Goal: Task Accomplishment & Management: Manage account settings

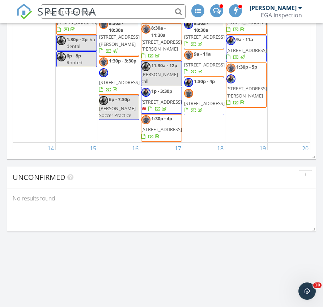
scroll to position [1164, 323]
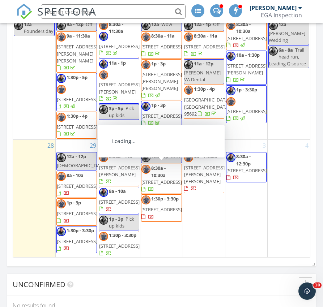
scroll to position [908, 0]
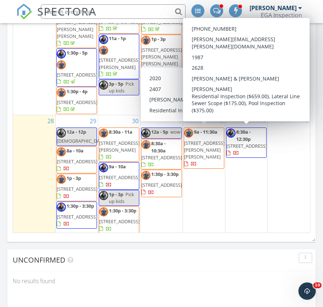
click at [241, 175] on div "3 8:30a - 12:30p 121 Chesterfield Way, Folsom 95630" at bounding box center [246, 174] width 42 height 119
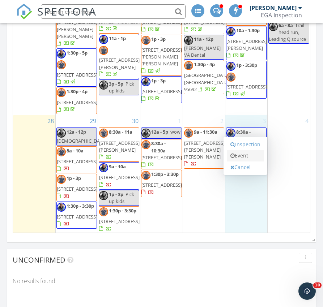
click at [243, 158] on link "Event" at bounding box center [245, 156] width 37 height 12
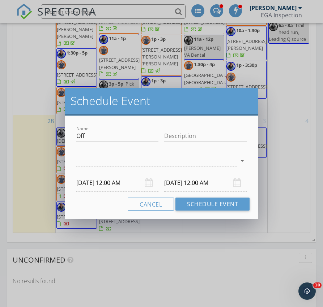
click at [107, 163] on div at bounding box center [156, 161] width 160 height 12
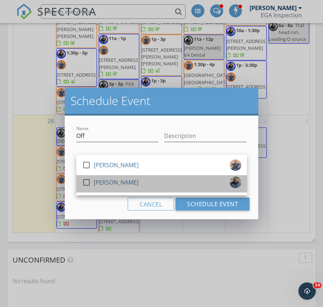
click at [98, 178] on div "[PERSON_NAME]" at bounding box center [116, 183] width 45 height 12
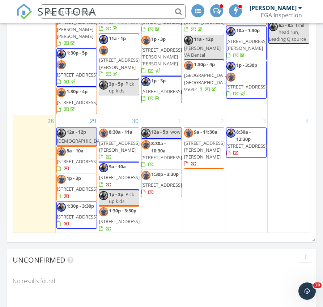
click at [103, 223] on div at bounding box center [161, 153] width 323 height 307
click at [243, 173] on div "3 8:30a - 12:30p 121 Chesterfield Way, Folsom 95630" at bounding box center [246, 174] width 42 height 119
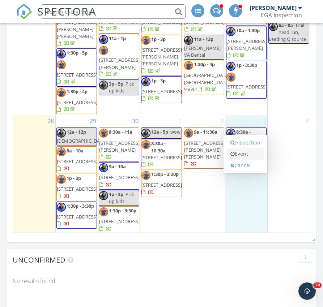
click at [239, 154] on link "Event" at bounding box center [245, 154] width 37 height 12
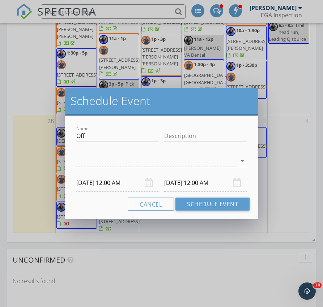
click at [206, 161] on div at bounding box center [156, 161] width 160 height 12
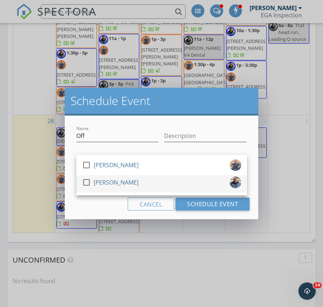
click at [181, 181] on div "check_box_outline_blank Robert Reynoso" at bounding box center [161, 184] width 159 height 14
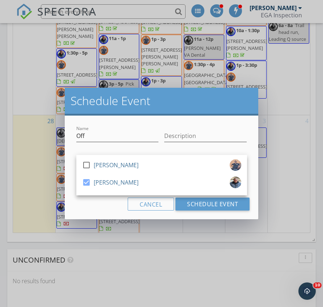
click at [93, 207] on div "Cancel Schedule Event" at bounding box center [161, 204] width 176 height 13
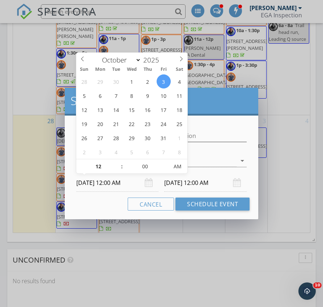
click at [116, 184] on input "10/03/2025 12:00 AM" at bounding box center [117, 183] width 82 height 18
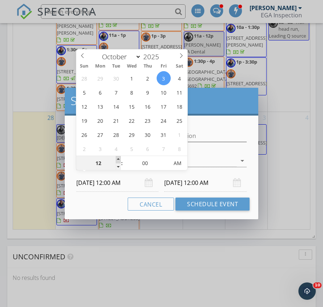
type input "01"
type input "10/03/2025 1:00 AM"
click at [119, 159] on span at bounding box center [118, 159] width 5 height 7
type input "01"
type input "10/04/2025 1:00 AM"
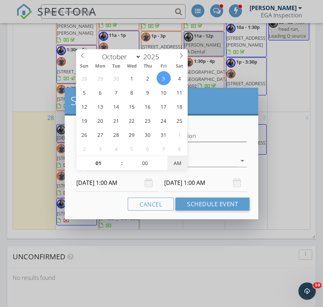
type input "10/03/2025 1:00 PM"
click at [183, 183] on input "10/04/2025 1:00 PM" at bounding box center [205, 183] width 82 height 18
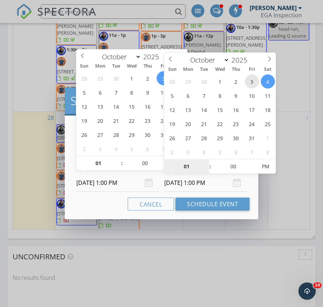
type input "10/03/2025 1:00 PM"
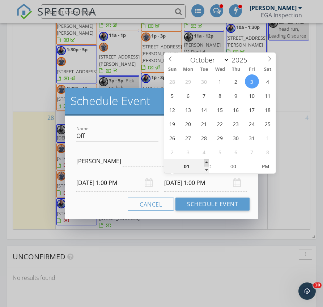
type input "02"
type input "10/03/2025 2:00 PM"
click at [207, 161] on span at bounding box center [206, 162] width 5 height 7
type input "03"
type input "10/03/2025 3:00 PM"
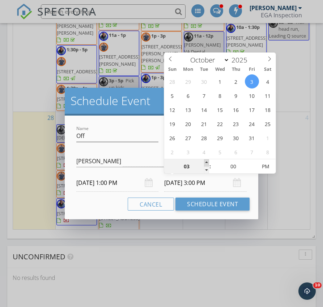
click at [207, 161] on span at bounding box center [206, 162] width 5 height 7
type input "04"
type input "10/03/2025 4:00 PM"
click at [207, 161] on span at bounding box center [206, 162] width 5 height 7
type input "05"
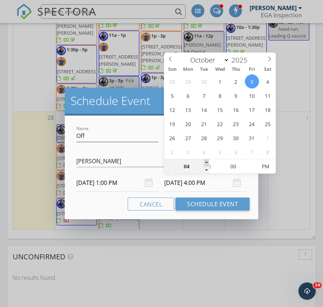
type input "10/03/2025 5:00 PM"
click at [207, 161] on span at bounding box center [206, 162] width 5 height 7
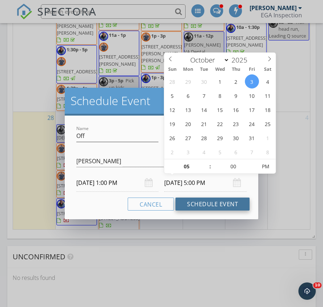
click at [199, 205] on button "Schedule Event" at bounding box center [212, 204] width 74 height 13
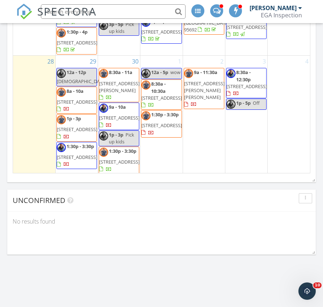
scroll to position [976, 0]
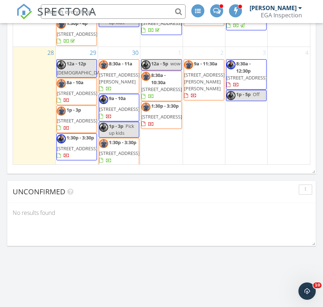
click at [246, 74] on span "121 Chesterfield Way, Folsom 95630" at bounding box center [246, 77] width 40 height 7
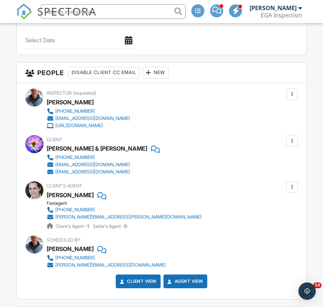
scroll to position [949, 0]
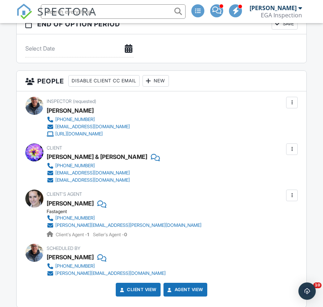
click at [151, 77] on div at bounding box center [148, 80] width 7 height 7
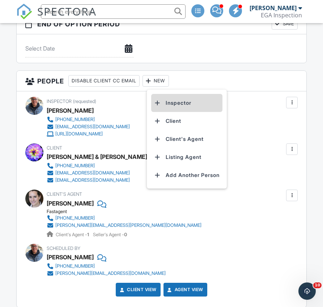
click at [166, 103] on li "Inspector" at bounding box center [186, 103] width 71 height 18
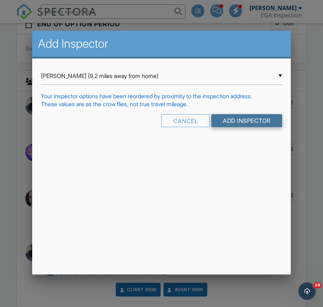
click at [234, 125] on input "Add Inspector" at bounding box center [246, 120] width 71 height 13
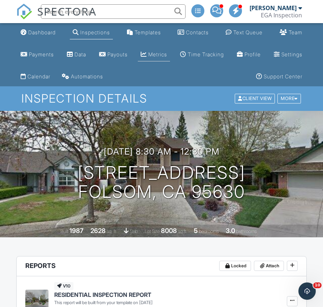
click at [167, 52] on div "Metrics" at bounding box center [157, 54] width 19 height 6
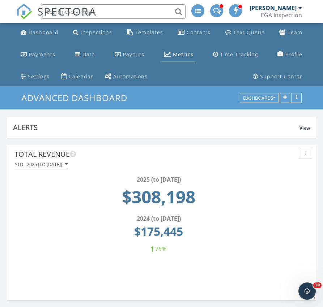
click at [46, 164] on div "YTD - 2025 (to Sep 28th)" at bounding box center [41, 164] width 53 height 5
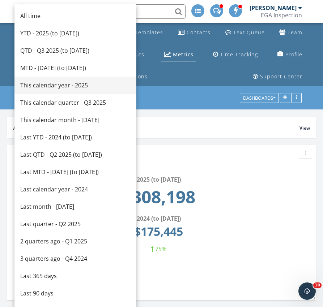
click at [46, 83] on div "This calendar year - 2025" at bounding box center [75, 85] width 110 height 9
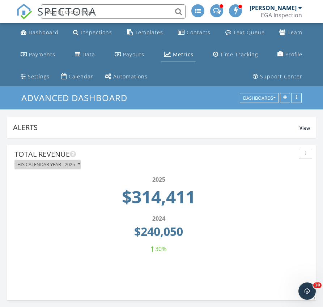
click at [53, 166] on div "This calendar year - 2025" at bounding box center [47, 164] width 65 height 5
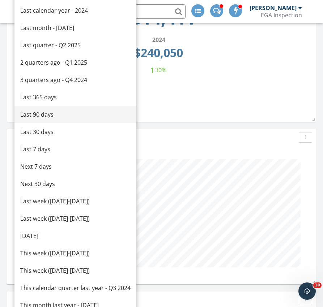
click at [33, 115] on div "Last 90 days" at bounding box center [75, 114] width 110 height 9
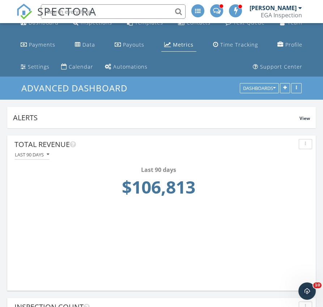
click at [32, 154] on div "Last 90 days" at bounding box center [32, 154] width 34 height 5
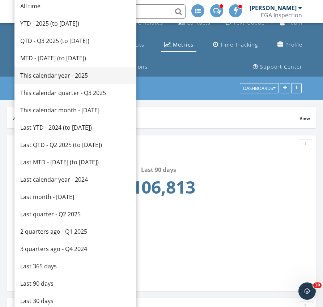
click at [46, 77] on div "This calendar year - 2025" at bounding box center [75, 75] width 110 height 9
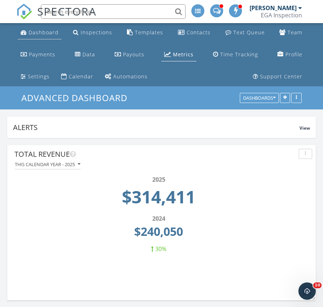
click at [37, 30] on div "Dashboard" at bounding box center [44, 32] width 30 height 7
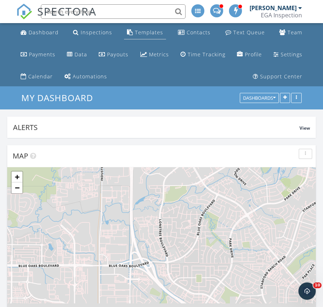
click at [152, 34] on div "Templates" at bounding box center [149, 32] width 28 height 7
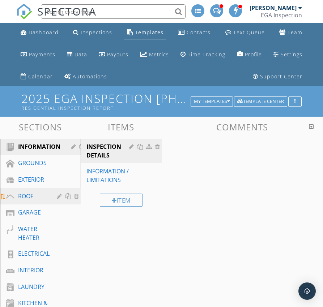
click at [38, 195] on div "ROOF" at bounding box center [32, 196] width 28 height 9
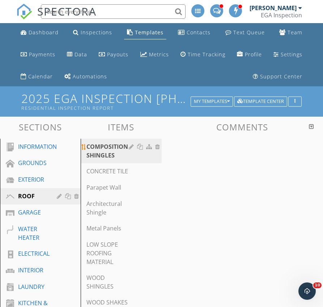
click at [103, 154] on div "COMPOSITION SHINGLES" at bounding box center [108, 150] width 44 height 17
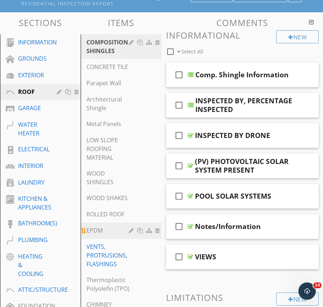
scroll to position [48, 0]
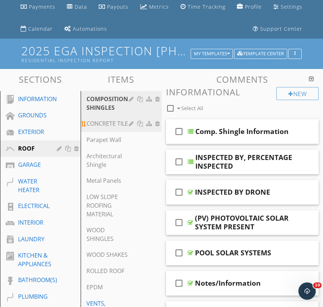
click at [100, 121] on div "CONCRETE TILE" at bounding box center [108, 123] width 44 height 9
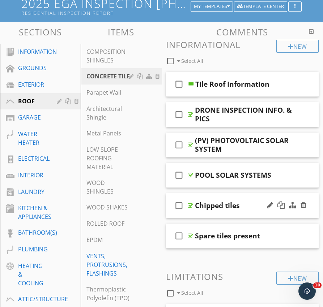
scroll to position [94, 0]
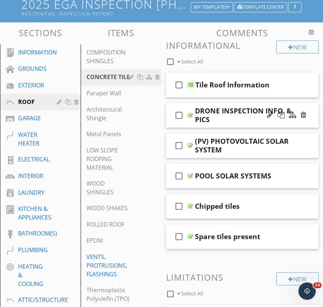
click at [192, 125] on div "check_box_outline_blank DRONE INSPECTION INFO. & PICS" at bounding box center [242, 115] width 153 height 25
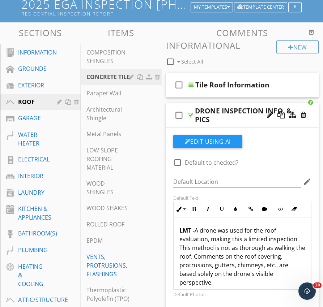
click at [192, 125] on div "check_box_outline_blank DRONE INSPECTION INFO. & PICS" at bounding box center [242, 115] width 153 height 25
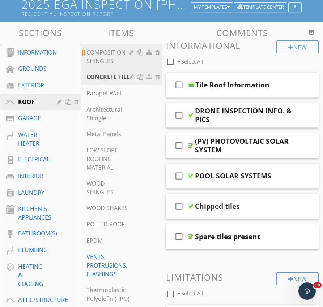
click at [104, 62] on div "COMPOSITION SHINGLES" at bounding box center [108, 56] width 44 height 17
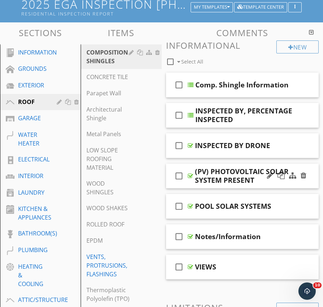
click at [188, 184] on div "check_box_outline_blank (PV) PHOTOVOLTAIC SOLAR SYSTEM PRESENT" at bounding box center [242, 176] width 153 height 25
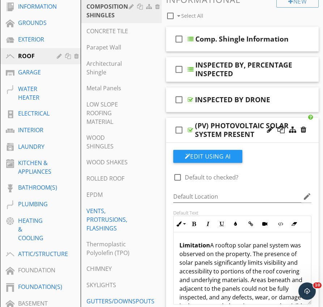
scroll to position [140, 0]
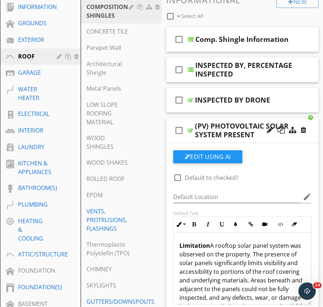
click at [188, 140] on div "check_box_outline_blank (PV) PHOTOVOLTAIC SOLAR SYSTEM PRESENT" at bounding box center [242, 130] width 153 height 25
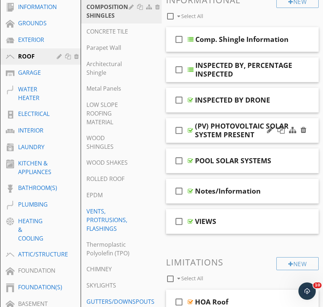
click at [191, 140] on div "check_box_outline_blank (PV) PHOTOVOLTAIC SOLAR SYSTEM PRESENT" at bounding box center [242, 130] width 153 height 25
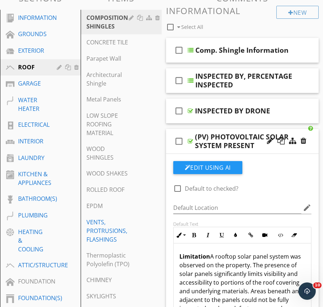
scroll to position [132, 0]
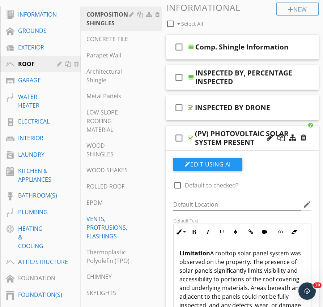
click at [189, 146] on div "check_box_outline_blank (PV) PHOTOVOLTAIC SOLAR SYSTEM PRESENT" at bounding box center [242, 138] width 153 height 25
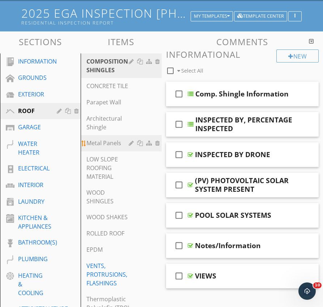
scroll to position [84, 0]
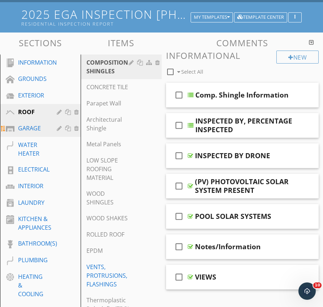
click at [32, 126] on div "GARAGE" at bounding box center [32, 128] width 28 height 9
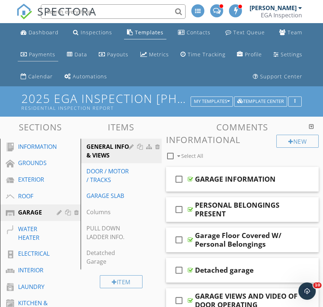
scroll to position [0, 0]
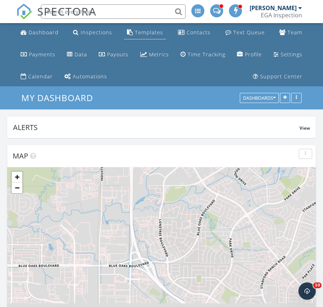
click at [151, 30] on div "Templates" at bounding box center [149, 32] width 28 height 7
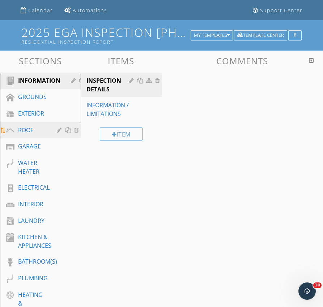
scroll to position [76, 0]
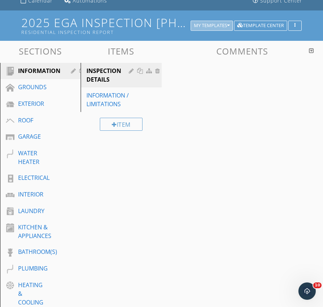
click at [218, 28] on div "My Templates" at bounding box center [212, 25] width 36 height 5
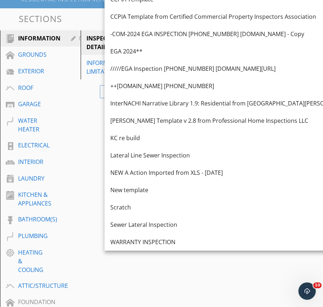
scroll to position [107, 0]
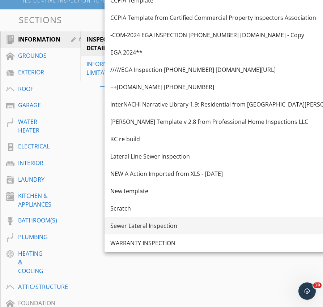
click at [137, 227] on div "Sewer Lateral Inspection" at bounding box center [229, 226] width 239 height 9
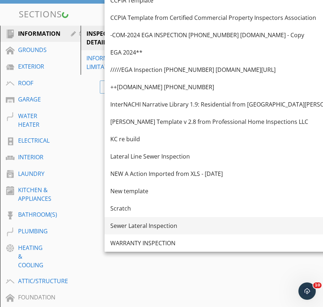
scroll to position [86, 0]
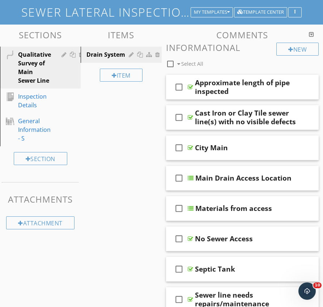
click at [136, 12] on h1 "Sewer Lateral Inspection" at bounding box center [161, 12] width 280 height 13
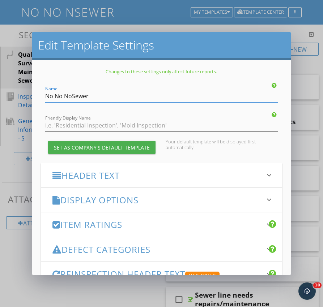
type input "No No No Sewer"
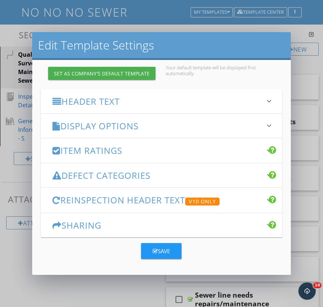
scroll to position [74, 0]
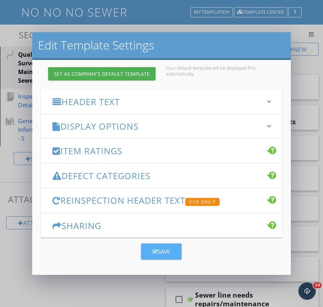
click at [159, 249] on div "Save" at bounding box center [161, 252] width 17 height 8
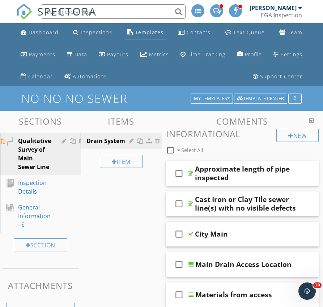
scroll to position [0, 0]
click at [36, 150] on div "Qualitative Survey of Main Sewer Line" at bounding box center [34, 154] width 33 height 35
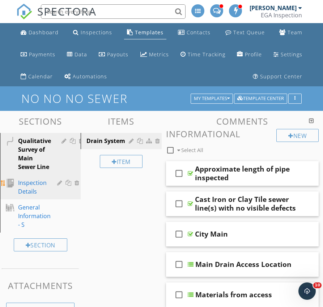
click at [32, 187] on div "Inspection Details" at bounding box center [32, 187] width 29 height 17
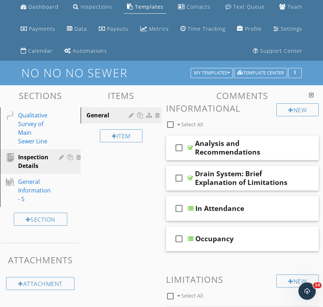
scroll to position [27, 0]
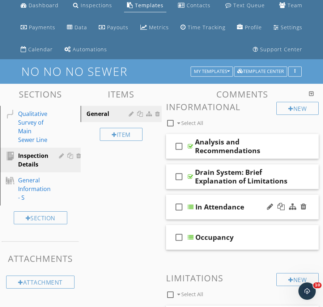
click at [190, 213] on div "check_box_outline_blank In Attendance" at bounding box center [242, 207] width 153 height 25
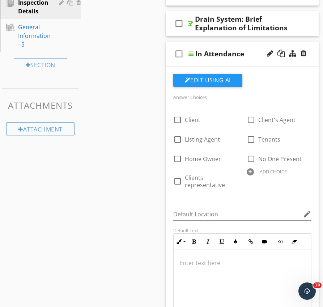
scroll to position [178, 0]
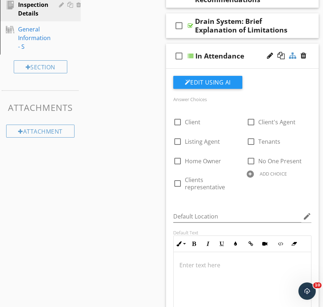
click at [294, 56] on div at bounding box center [292, 55] width 7 height 7
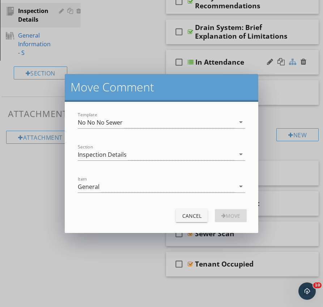
scroll to position [171, 0]
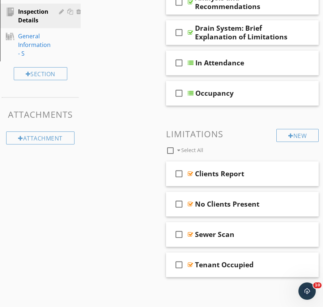
click at [150, 67] on div at bounding box center [161, 153] width 323 height 307
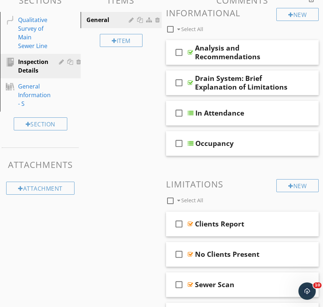
scroll to position [94, 0]
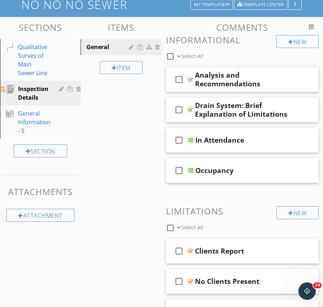
click at [23, 102] on div "Inspection Details" at bounding box center [33, 93] width 30 height 17
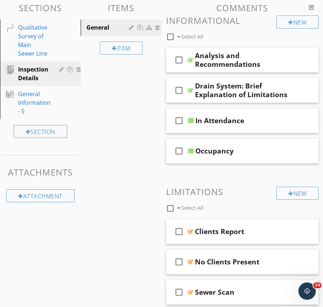
scroll to position [100, 0]
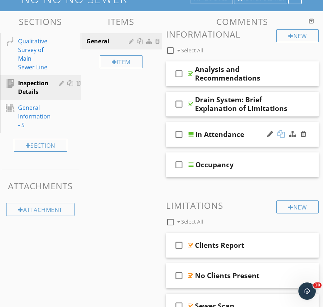
click at [282, 135] on div at bounding box center [280, 133] width 7 height 7
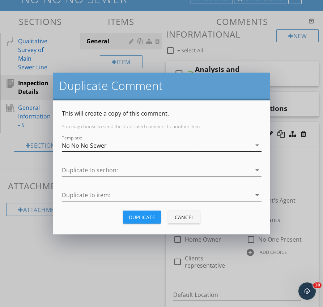
click at [86, 149] on div "No No No Sewer" at bounding box center [84, 145] width 45 height 7
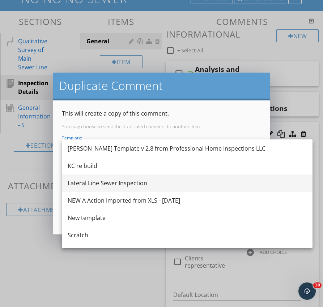
scroll to position [606, 0]
click at [89, 184] on div "Lateral Line Sewer Inspection" at bounding box center [187, 184] width 239 height 9
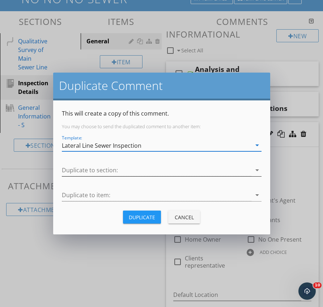
click at [82, 170] on div at bounding box center [156, 170] width 189 height 12
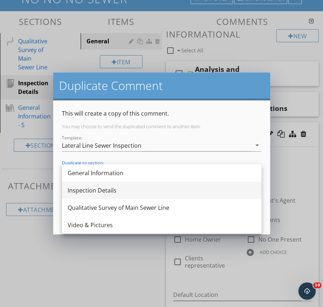
click at [83, 194] on div "Inspection Details" at bounding box center [162, 190] width 188 height 9
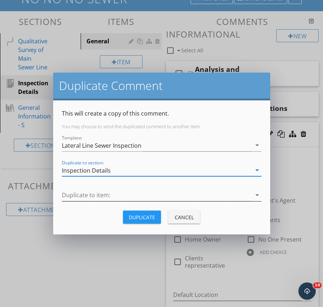
click at [83, 197] on div at bounding box center [156, 195] width 189 height 12
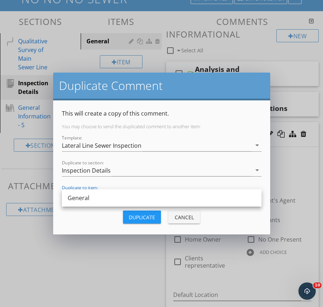
click at [83, 197] on div "General" at bounding box center [162, 198] width 188 height 9
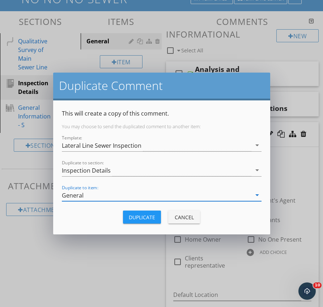
click at [145, 217] on div "Duplicate" at bounding box center [142, 218] width 26 height 8
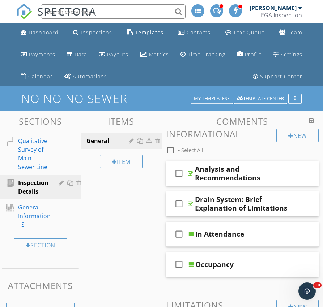
scroll to position [0, 0]
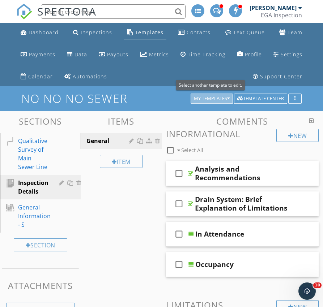
click at [213, 99] on div "My Templates" at bounding box center [212, 98] width 36 height 5
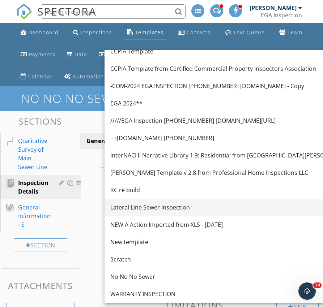
click at [134, 208] on div "Lateral Line Sewer Inspection" at bounding box center [229, 207] width 239 height 9
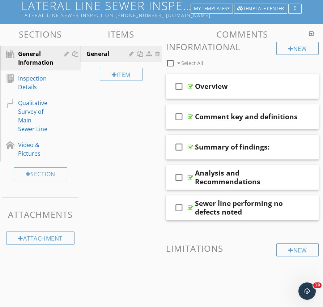
scroll to position [92, 0]
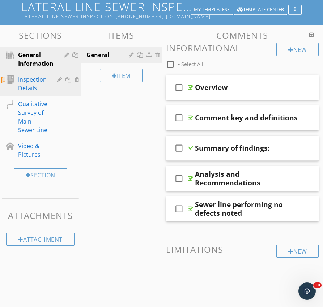
click at [36, 80] on div "Inspection Details" at bounding box center [32, 83] width 29 height 17
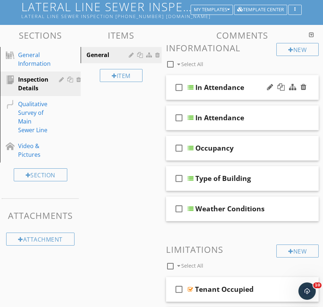
click at [203, 95] on div "check_box_outline_blank In Attendance" at bounding box center [242, 87] width 153 height 25
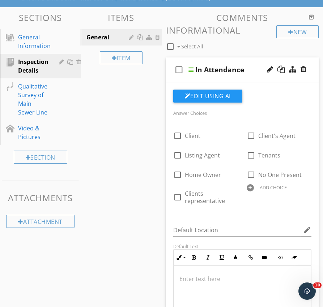
scroll to position [111, 0]
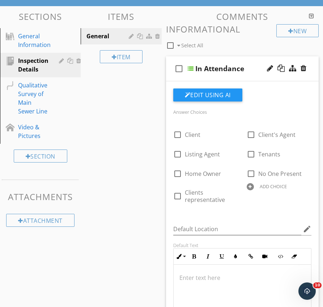
click at [202, 78] on div "check_box_outline_blank In Attendance" at bounding box center [242, 68] width 153 height 25
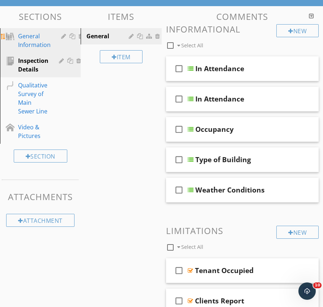
click at [30, 50] on link "General Information" at bounding box center [43, 40] width 83 height 25
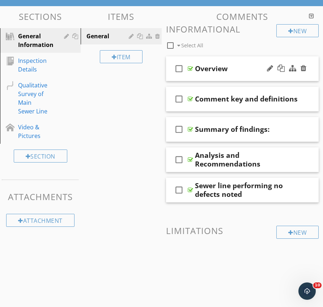
click at [200, 79] on div "check_box_outline_blank Overview" at bounding box center [242, 68] width 153 height 25
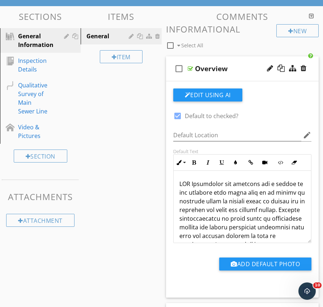
click at [196, 78] on div "check_box_outline_blank Overview" at bounding box center [242, 68] width 153 height 25
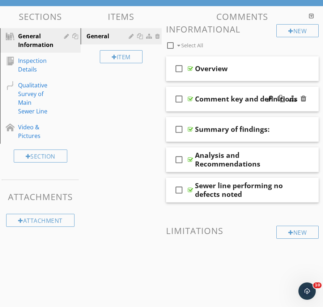
click at [190, 106] on div "check_box_outline_blank Comment key and definitions" at bounding box center [242, 99] width 153 height 25
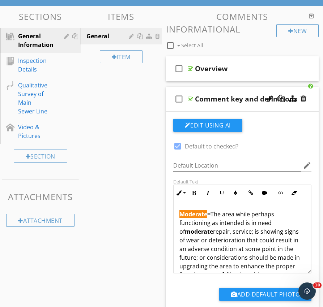
click at [190, 106] on div "check_box_outline_blank Comment key and definitions" at bounding box center [242, 99] width 153 height 25
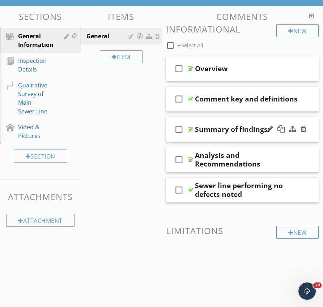
click at [192, 135] on div "check_box_outline_blank Summary of findings:" at bounding box center [242, 129] width 153 height 25
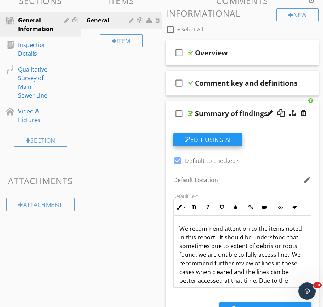
scroll to position [127, 0]
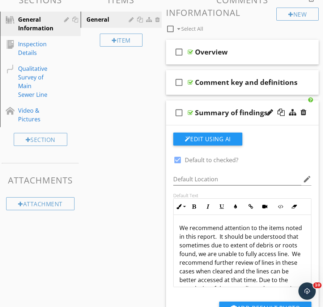
click at [196, 123] on div "check_box_outline_blank Summary of findings:" at bounding box center [242, 112] width 153 height 25
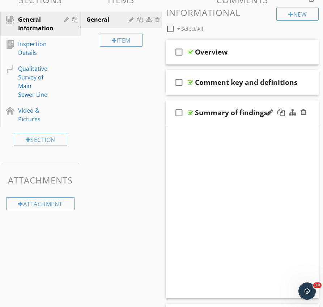
scroll to position [111, 0]
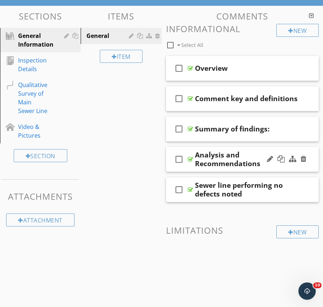
click at [190, 167] on div "check_box_outline_blank Analysis and Recommendations" at bounding box center [242, 159] width 153 height 25
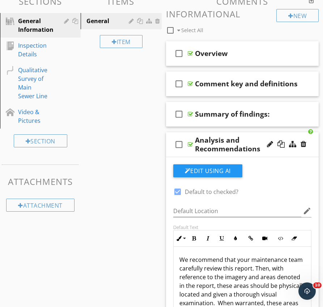
scroll to position [127, 0]
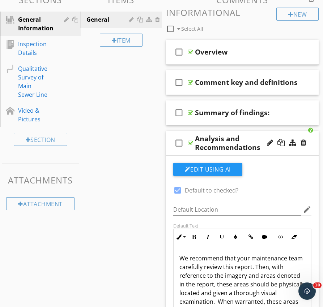
click at [188, 151] on div "check_box_outline_blank Analysis and Recommendations" at bounding box center [242, 143] width 153 height 25
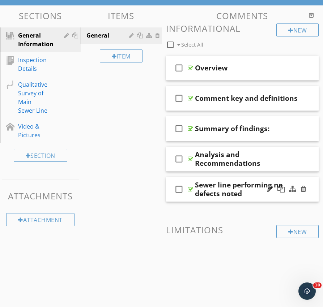
scroll to position [111, 0]
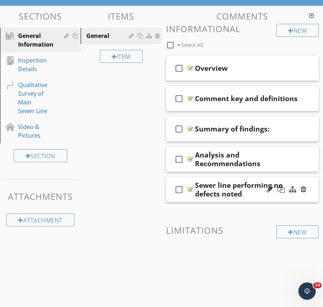
click at [189, 198] on div "check_box_outline_blank Sewer line performing no defects noted" at bounding box center [242, 189] width 153 height 25
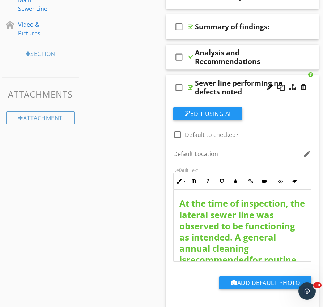
scroll to position [203, 0]
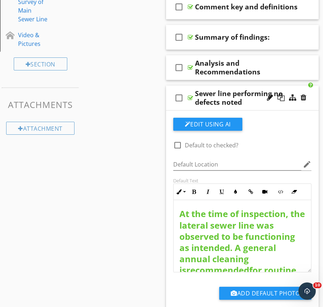
click at [184, 109] on div "check_box_outline_blank Sewer line performing no defects noted" at bounding box center [242, 98] width 153 height 25
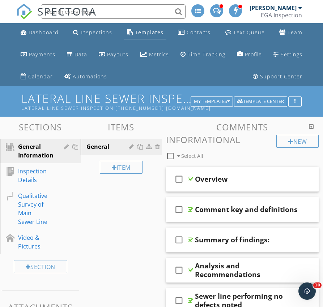
scroll to position [0, 0]
click at [50, 32] on div "Dashboard" at bounding box center [44, 32] width 30 height 7
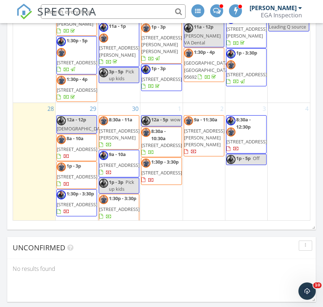
scroll to position [934, 0]
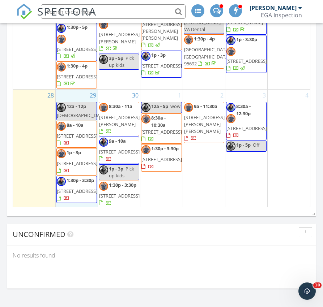
click at [74, 95] on div "29 12a - 12p Bishops 8a - 10a [STREET_ADDRESS] 1p - 3p [STREET_ADDRESS] 1:30p -…" at bounding box center [77, 149] width 42 height 119
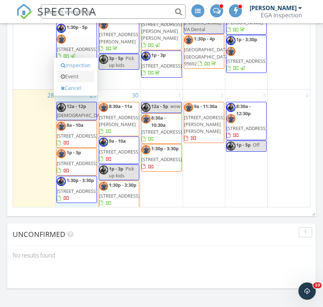
click at [72, 78] on link "Event" at bounding box center [75, 77] width 37 height 12
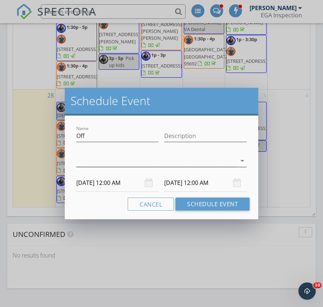
click at [91, 164] on div at bounding box center [156, 161] width 160 height 12
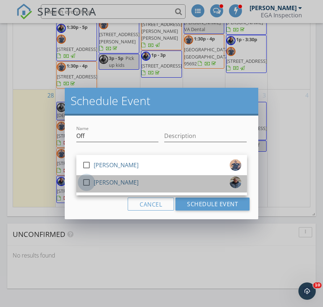
click at [84, 185] on div at bounding box center [86, 182] width 12 height 12
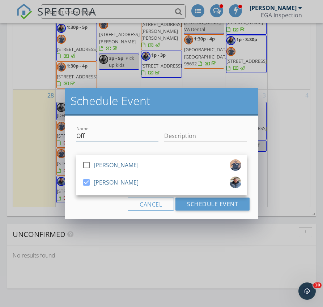
click at [93, 137] on input "Off" at bounding box center [117, 136] width 82 height 12
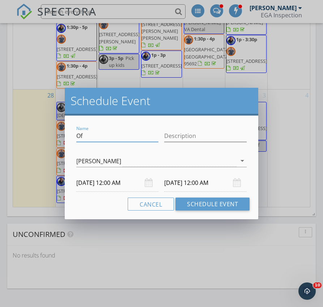
type input "O"
type input "ManU"
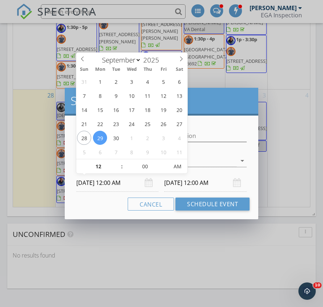
click at [119, 185] on input "[DATE] 12:00 AM" at bounding box center [117, 183] width 82 height 18
type input "01"
type input "[DATE] 1:00 AM"
click at [119, 163] on span at bounding box center [118, 162] width 5 height 7
type input "02"
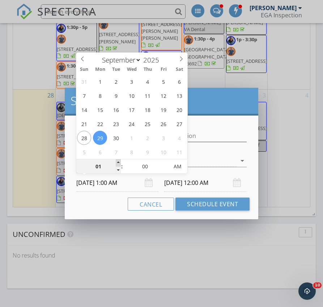
type input "[DATE] 2:00 AM"
click at [119, 163] on span at bounding box center [118, 162] width 5 height 7
type input "[DATE] 2:00 AM"
type input "03"
type input "[DATE] 3:00 AM"
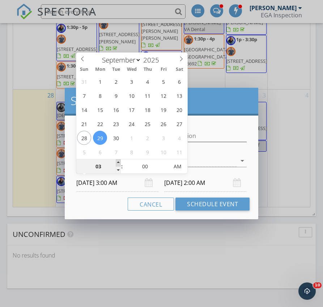
click at [119, 163] on span at bounding box center [118, 162] width 5 height 7
type input "04"
type input "[DATE] 4:00 AM"
click at [119, 163] on span at bounding box center [118, 162] width 5 height 7
type input "05"
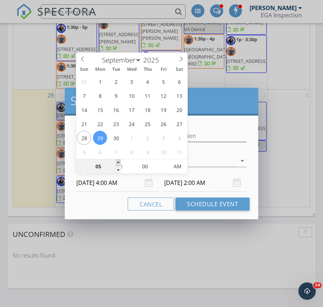
type input "[DATE] 5:00 AM"
click at [119, 163] on span at bounding box center [118, 162] width 5 height 7
type input "06"
type input "[DATE] 6:00 AM"
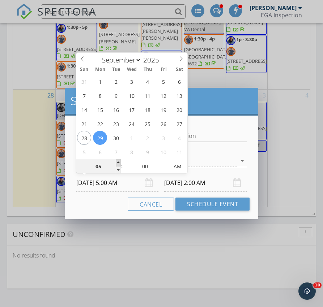
type input "[DATE] 5:00 AM"
type input "07"
type input "[DATE] 7:00 AM"
type input "[DATE] 6:00 AM"
click at [119, 163] on span at bounding box center [118, 162] width 5 height 7
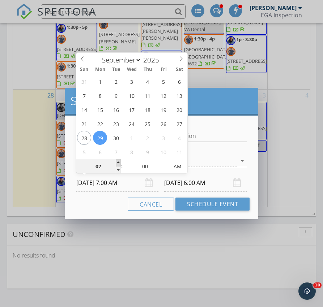
type input "08"
type input "[DATE] 8:00 AM"
click at [119, 163] on span at bounding box center [118, 162] width 5 height 7
type input "[DATE] 8:00 AM"
type input "07"
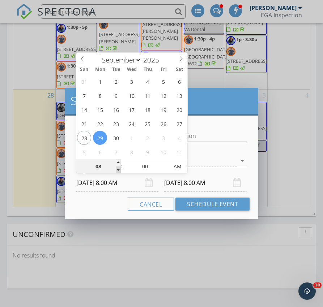
type input "[DATE] 7:00 AM"
click at [119, 170] on span at bounding box center [118, 170] width 5 height 7
type input "[DATE] 7:00 AM"
type input "06"
type input "55"
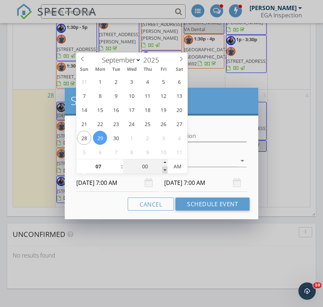
type input "[DATE] 6:55 AM"
click at [164, 171] on span at bounding box center [164, 170] width 5 height 7
type input "[DATE] 6:55 AM"
type input "50"
type input "[DATE] 6:50 AM"
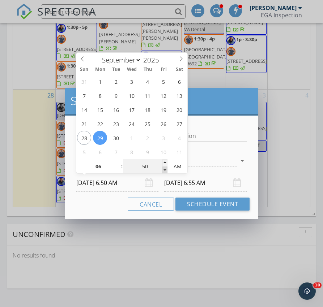
click at [164, 171] on span at bounding box center [164, 170] width 5 height 7
type input "45"
type input "[DATE] 6:45 AM"
click at [164, 171] on span at bounding box center [164, 170] width 5 height 7
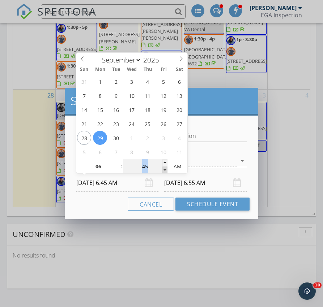
type input "35"
type input "[DATE] 6:35 AM"
click at [164, 171] on span at bounding box center [164, 170] width 5 height 7
click at [164, 167] on span at bounding box center [164, 170] width 5 height 7
type input "30"
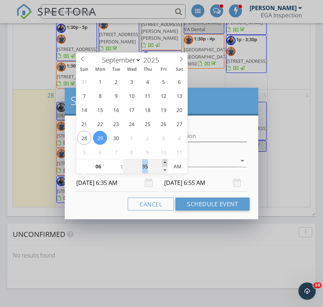
type input "[DATE] 6:30 AM"
type input "[DATE] 6:35 AM"
type input "35"
type input "[DATE] 6:35 AM"
type input "[DATE] 6:30 AM"
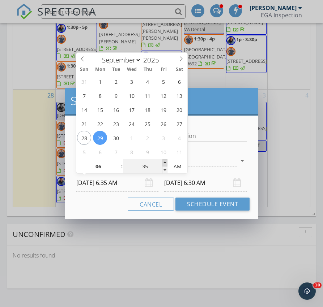
click at [164, 162] on span at bounding box center [164, 162] width 5 height 7
type input "40"
type input "[DATE] 6:40 AM"
click at [164, 162] on span at bounding box center [164, 162] width 5 height 7
type input "45"
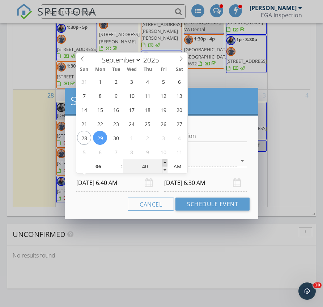
type input "[DATE] 6:45 AM"
click at [164, 162] on span at bounding box center [164, 162] width 5 height 7
click at [192, 180] on input "[DATE] 6:45 AM" at bounding box center [205, 183] width 82 height 18
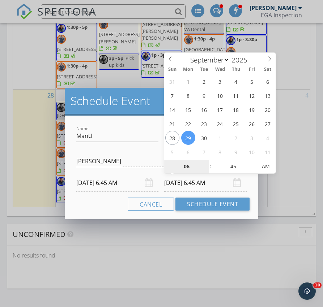
type input "[DATE] 6:45 AM"
click at [121, 181] on input "[DATE] 6:45 AM" at bounding box center [117, 183] width 82 height 18
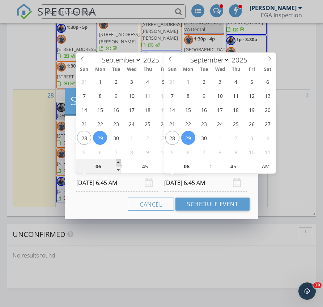
type input "07"
type input "[DATE] 7:45 AM"
click at [118, 162] on span at bounding box center [118, 162] width 5 height 7
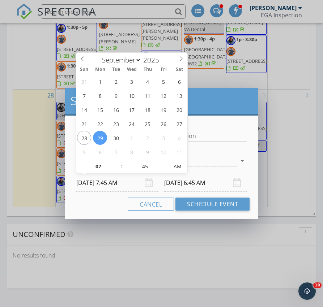
type input "07"
type input "[DATE] 7:45 AM"
click at [189, 180] on input "[DATE] 7:45 AM" at bounding box center [205, 183] width 82 height 18
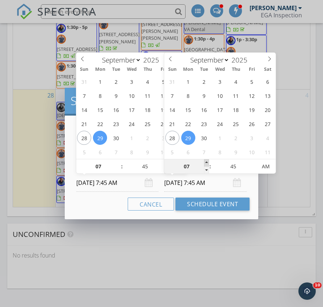
type input "08"
type input "[DATE] 8:45 AM"
click at [206, 163] on span at bounding box center [206, 162] width 5 height 7
click at [155, 177] on input "[DATE] 7:45 AM" at bounding box center [117, 183] width 82 height 18
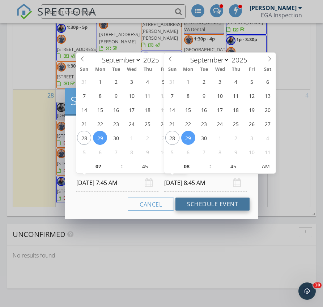
click at [206, 202] on button "Schedule Event" at bounding box center [212, 204] width 74 height 13
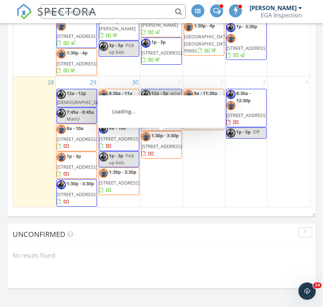
scroll to position [446, 0]
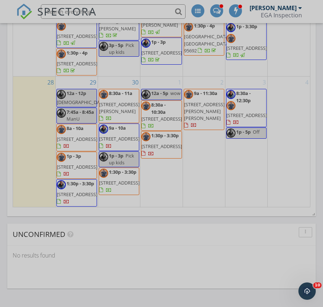
select select "8"
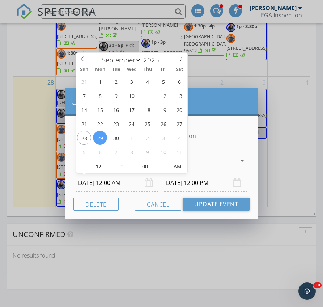
click at [115, 183] on input "[DATE] 12:00 AM" at bounding box center [117, 183] width 82 height 18
type input "01"
type input "[DATE] 1:00 AM"
click at [118, 163] on span at bounding box center [118, 162] width 5 height 7
type input "02"
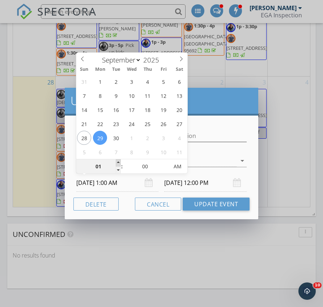
type input "[DATE] 2:00 AM"
click at [118, 163] on span at bounding box center [118, 162] width 5 height 7
type input "03"
type input "[DATE] 3:00 AM"
click at [118, 163] on span at bounding box center [118, 162] width 5 height 7
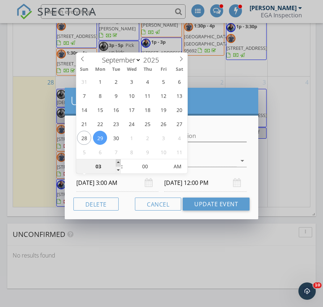
type input "04"
type input "[DATE] 4:00 AM"
click at [118, 163] on span at bounding box center [118, 162] width 5 height 7
type input "06"
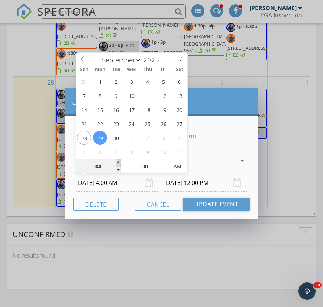
type input "[DATE] 6:00 AM"
type input "[DATE] 4:00 PM"
click at [118, 163] on span at bounding box center [118, 162] width 5 height 7
type input "07"
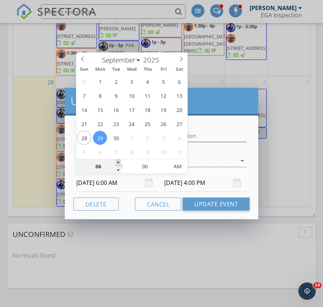
type input "[DATE] 7:00 AM"
click at [118, 163] on span at bounding box center [118, 162] width 5 height 7
type input "08"
type input "[DATE] 8:00 AM"
type input "[DATE] 8:00 PM"
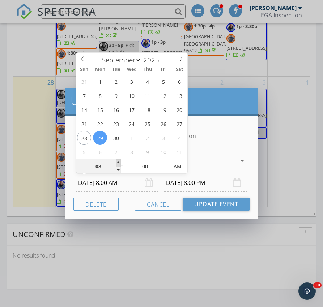
type input "09"
type input "[DATE] 9:00 AM"
click at [118, 163] on span at bounding box center [118, 162] width 5 height 7
type input "[DATE] 9:00 PM"
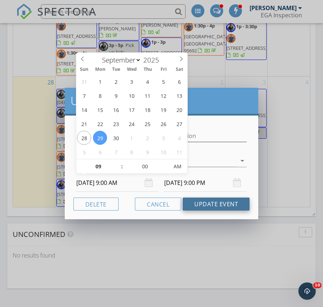
click at [203, 201] on button "Update Event" at bounding box center [216, 204] width 67 height 13
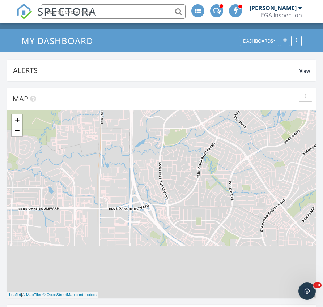
scroll to position [52, 0]
